Goal: Check status: Check status

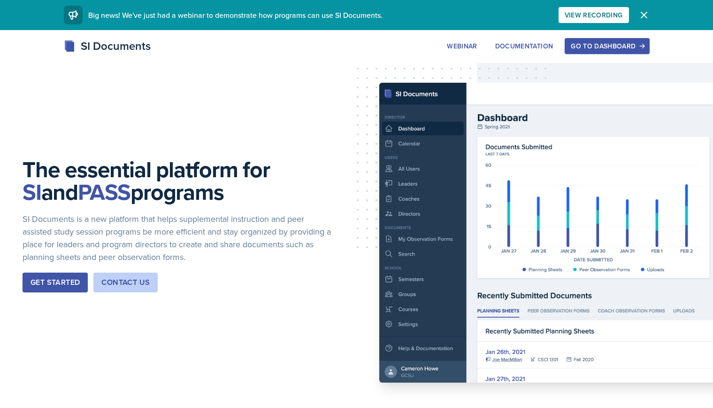
click at [600, 41] on button "Go to Dashboard" at bounding box center [607, 46] width 85 height 16
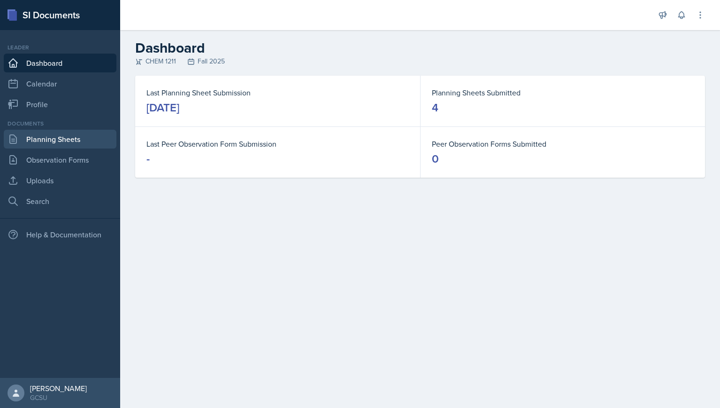
click at [46, 132] on link "Planning Sheets" at bounding box center [60, 139] width 113 height 19
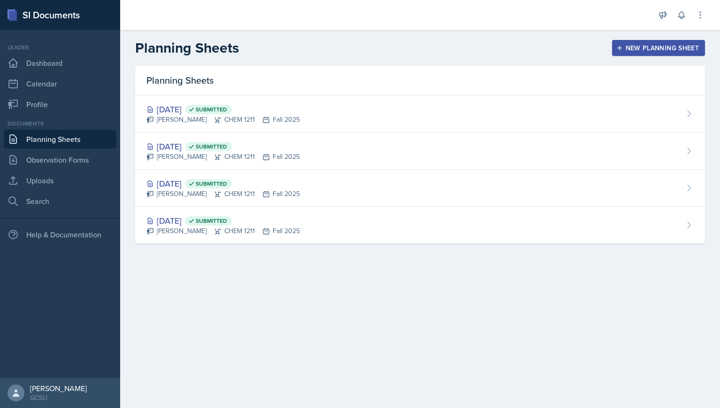
click at [180, 142] on div "Sep 2nd, 2025 Submitted" at bounding box center [224, 146] width 154 height 13
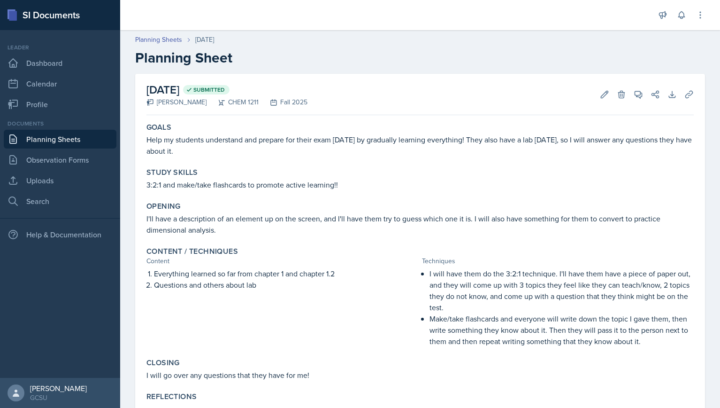
scroll to position [33, 0]
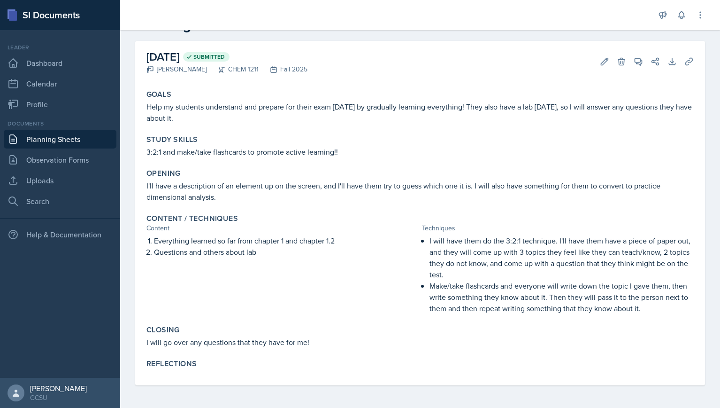
click at [63, 145] on link "Planning Sheets" at bounding box center [60, 139] width 113 height 19
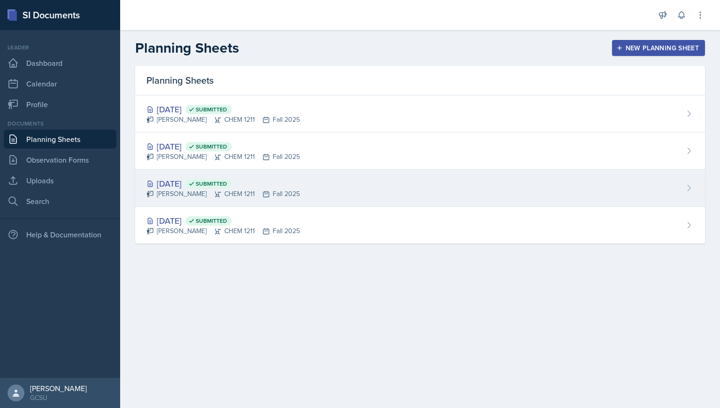
click at [168, 178] on div "Aug 28th, 2025 Submitted" at bounding box center [224, 183] width 154 height 13
